Goal: Task Accomplishment & Management: Use online tool/utility

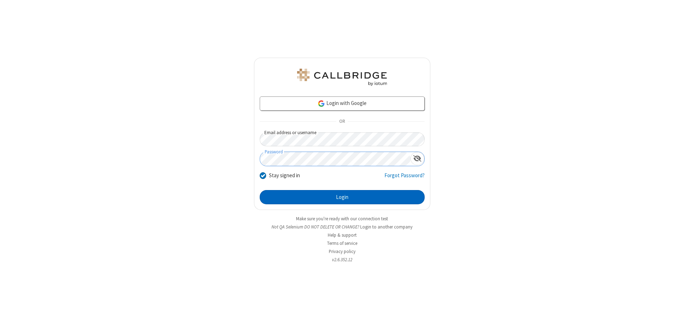
click at [342, 197] on button "Login" at bounding box center [342, 197] width 165 height 14
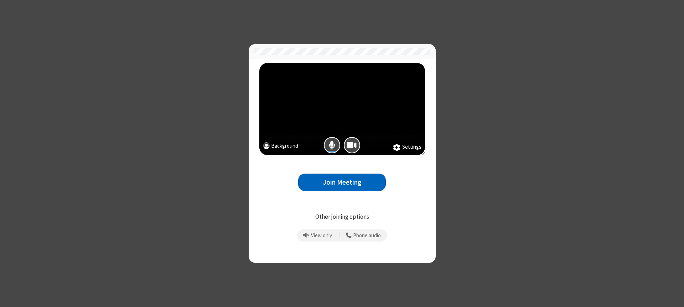
click at [342, 182] on button "Join Meeting" at bounding box center [342, 182] width 88 height 17
